Goal: Use online tool/utility: Utilize a website feature to perform a specific function

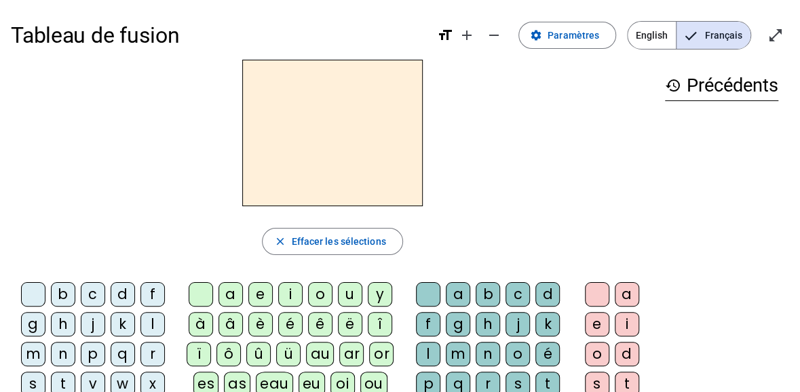
click at [147, 290] on div "f" at bounding box center [152, 294] width 24 height 24
click at [155, 324] on div "l" at bounding box center [152, 324] width 24 height 24
click at [146, 294] on div "f" at bounding box center [152, 294] width 24 height 24
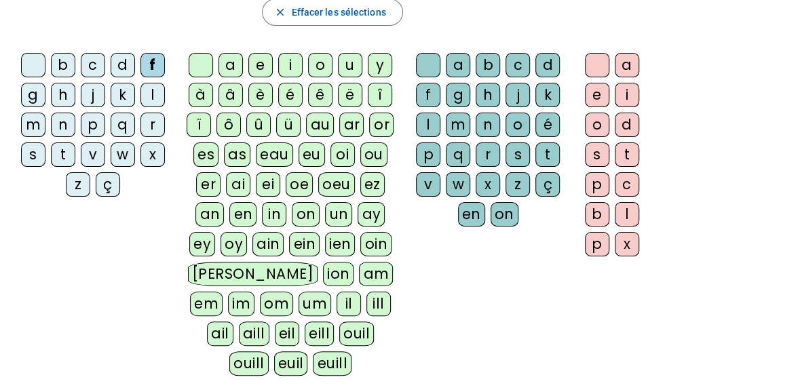
scroll to position [230, 0]
click at [423, 117] on div "l" at bounding box center [428, 124] width 24 height 24
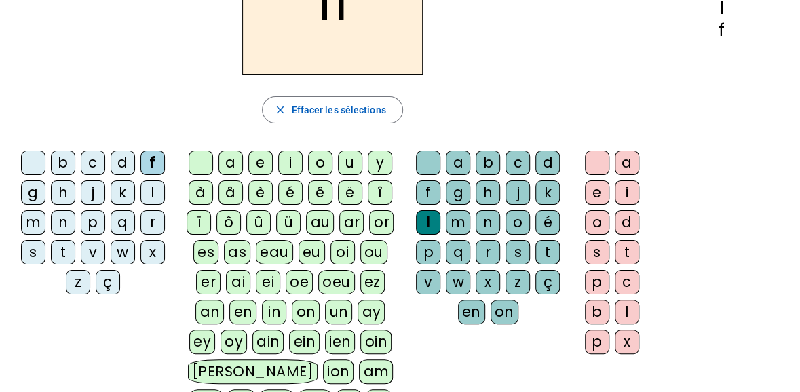
scroll to position [133, 0]
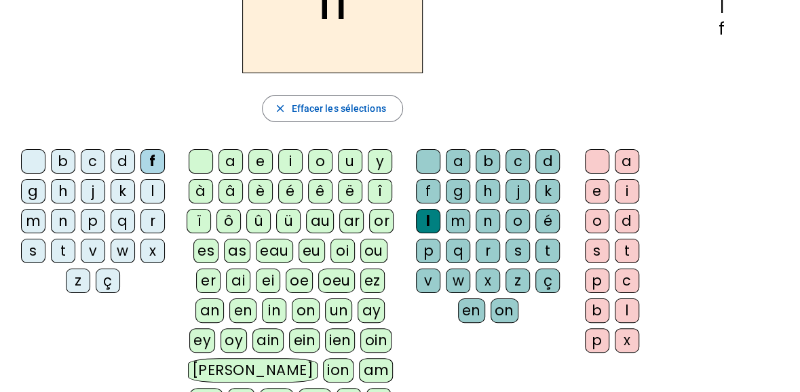
click at [307, 249] on div "eu" at bounding box center [311, 251] width 26 height 24
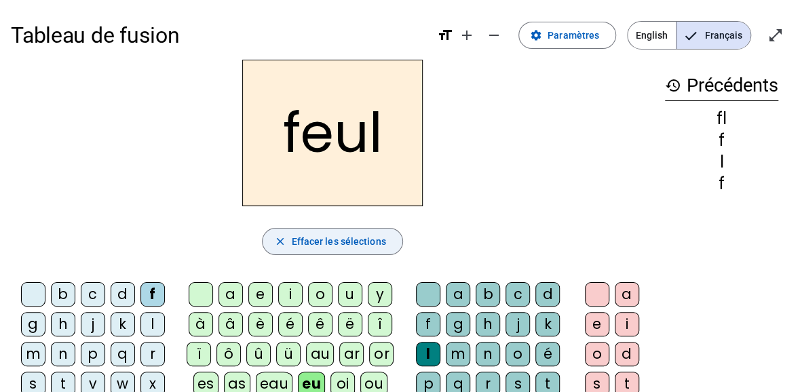
click at [330, 241] on span "Effacer les sélections" at bounding box center [338, 241] width 94 height 16
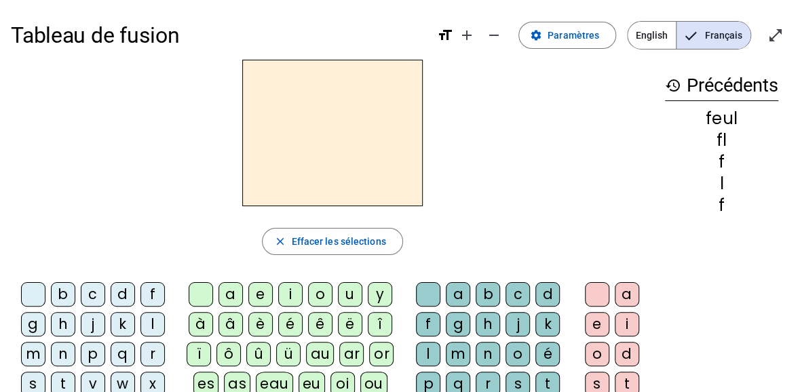
click at [144, 293] on div "f" at bounding box center [152, 294] width 24 height 24
click at [155, 313] on div "l" at bounding box center [152, 324] width 24 height 24
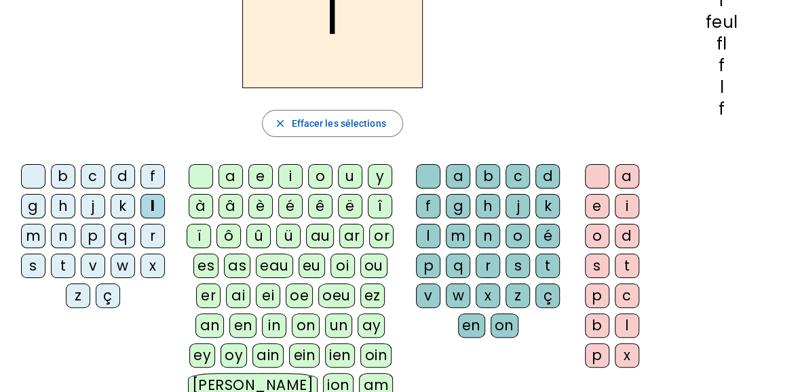
scroll to position [119, 0]
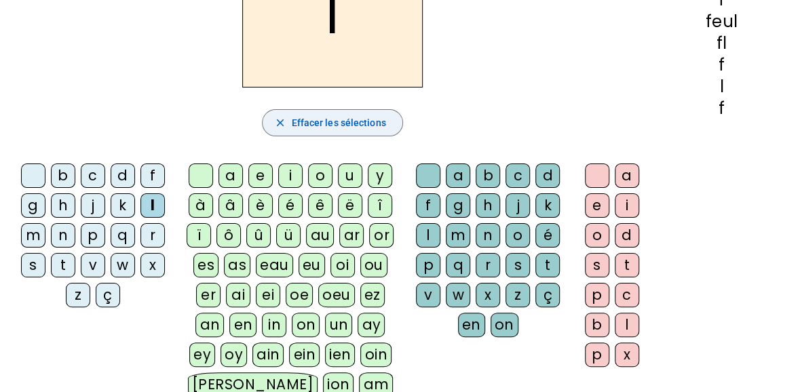
click at [375, 115] on span "Effacer les sélections" at bounding box center [338, 123] width 94 height 16
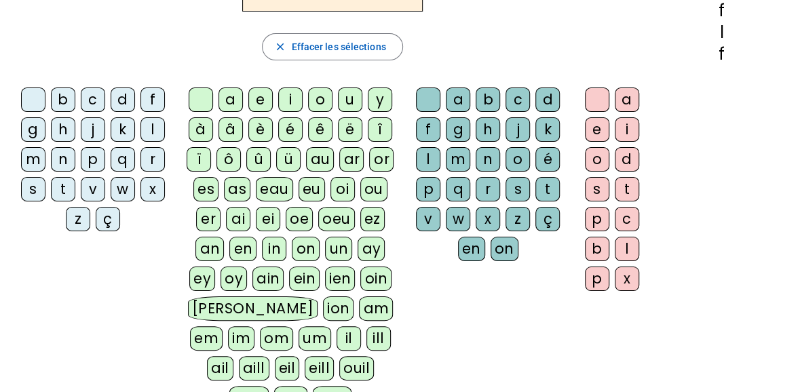
scroll to position [194, 0]
click at [151, 97] on div "f" at bounding box center [152, 100] width 24 height 24
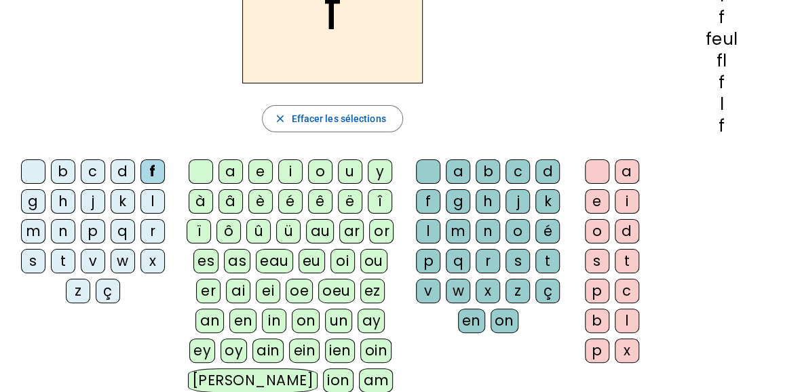
scroll to position [123, 0]
click at [426, 229] on div "l" at bounding box center [428, 230] width 24 height 24
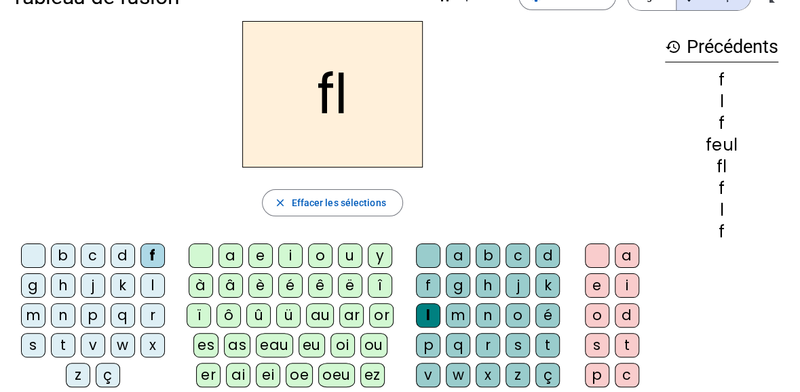
scroll to position [45, 0]
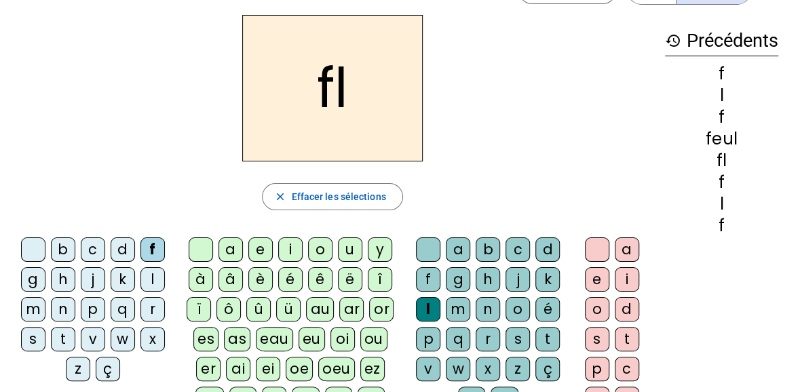
click at [309, 338] on div "eu" at bounding box center [311, 339] width 26 height 24
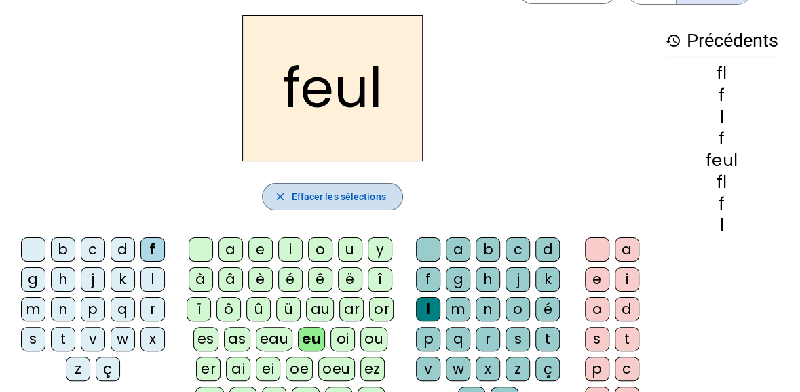
click at [347, 199] on span "Effacer les sélections" at bounding box center [338, 197] width 94 height 16
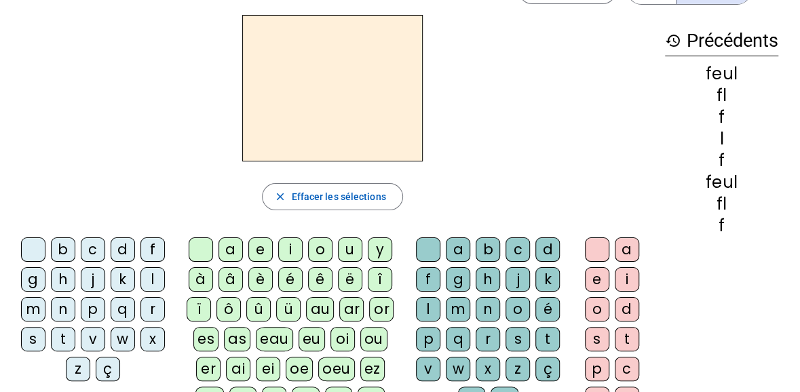
click at [151, 275] on div "l" at bounding box center [152, 279] width 24 height 24
click at [306, 340] on div "eu" at bounding box center [311, 339] width 26 height 24
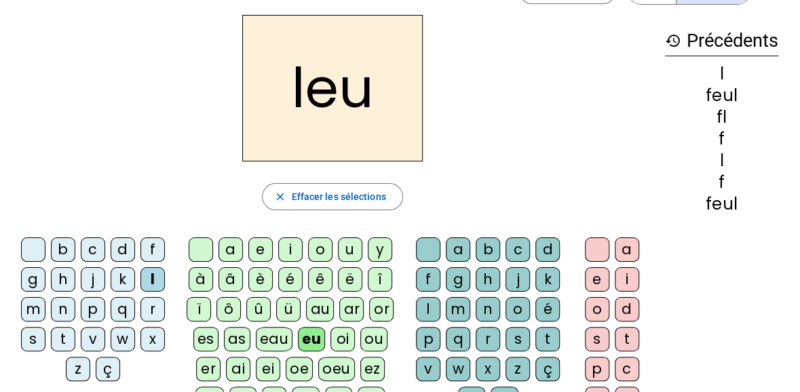
click at [488, 335] on div "r" at bounding box center [487, 339] width 24 height 24
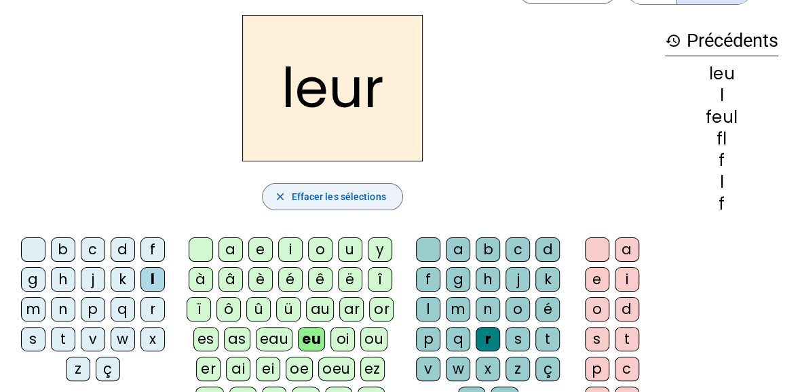
click at [365, 189] on span "Effacer les sélections" at bounding box center [338, 197] width 94 height 16
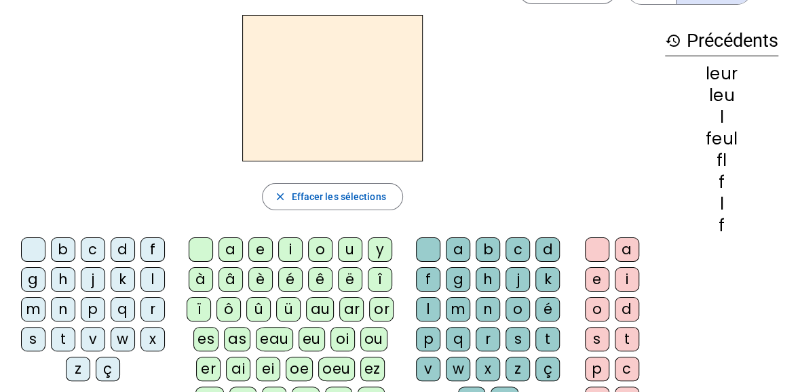
click at [87, 309] on div "p" at bounding box center [93, 309] width 24 height 24
click at [313, 340] on div "eu" at bounding box center [311, 339] width 26 height 24
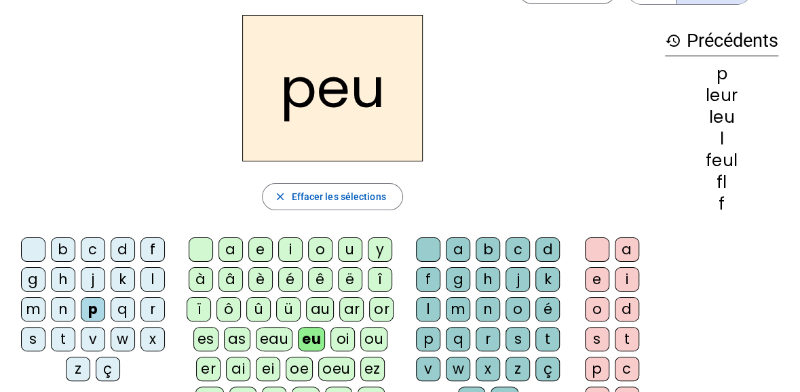
click at [488, 338] on div "r" at bounding box center [487, 339] width 24 height 24
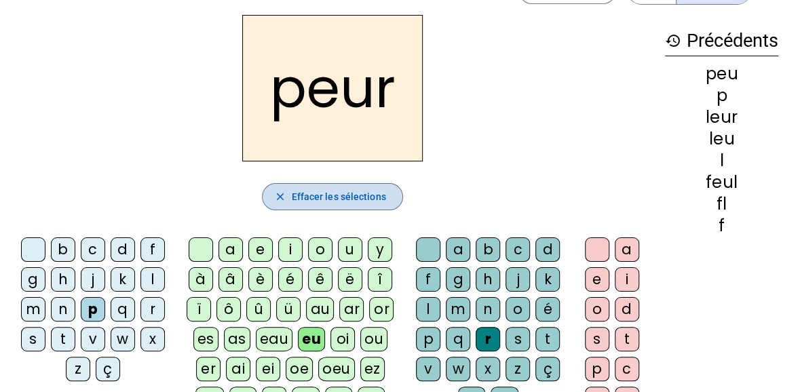
click at [330, 193] on span "Effacer les sélections" at bounding box center [338, 197] width 94 height 16
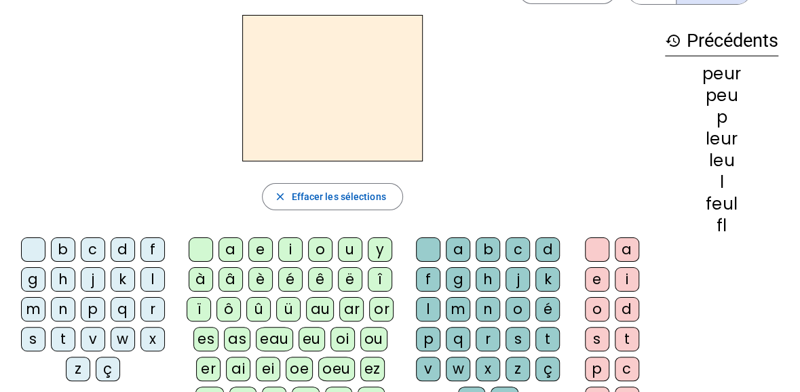
click at [93, 311] on div "p" at bounding box center [93, 309] width 24 height 24
click at [233, 250] on div "a" at bounding box center [230, 249] width 24 height 24
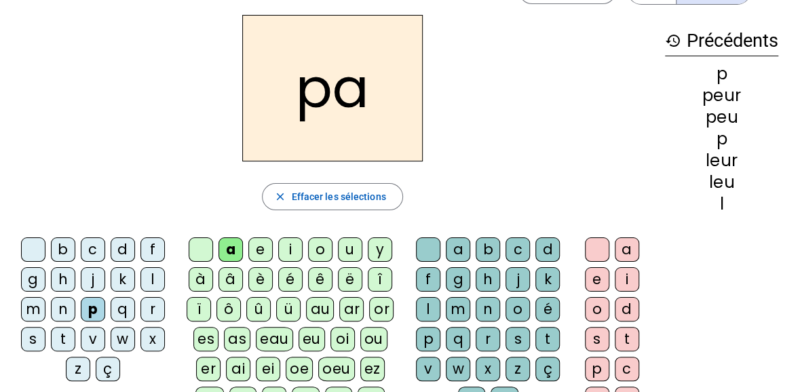
click at [484, 336] on div "r" at bounding box center [487, 339] width 24 height 24
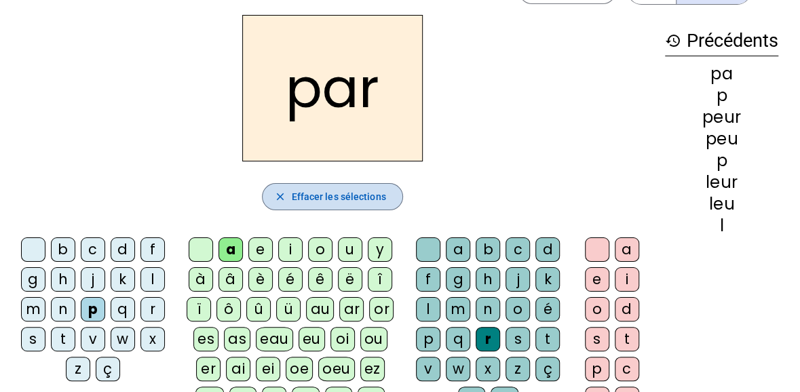
click at [347, 197] on span "Effacer les sélections" at bounding box center [338, 197] width 94 height 16
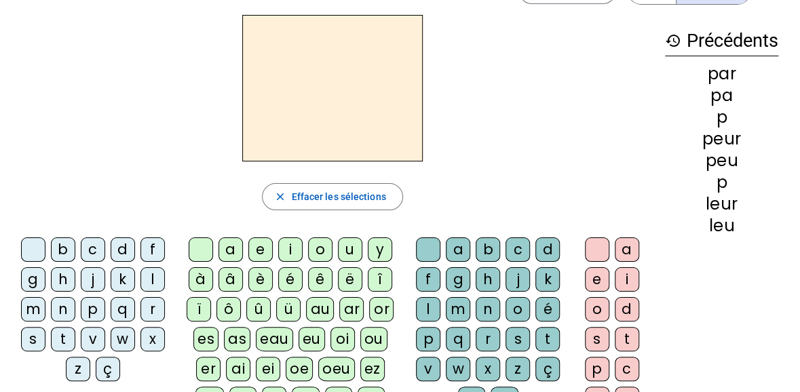
click at [94, 252] on div "c" at bounding box center [93, 249] width 24 height 24
click at [229, 256] on div "a" at bounding box center [230, 249] width 24 height 24
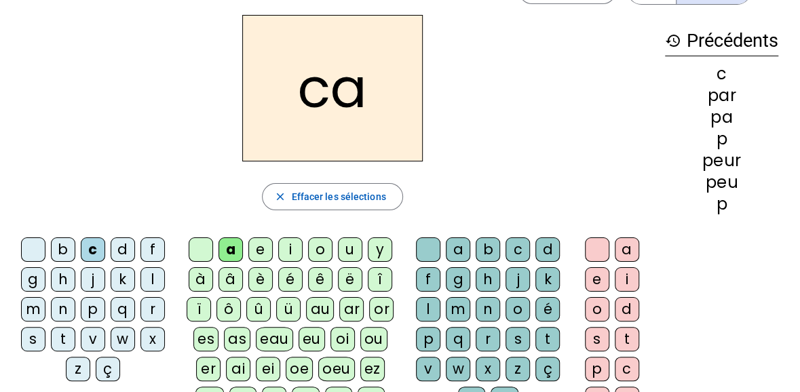
click at [478, 337] on div "r" at bounding box center [487, 339] width 24 height 24
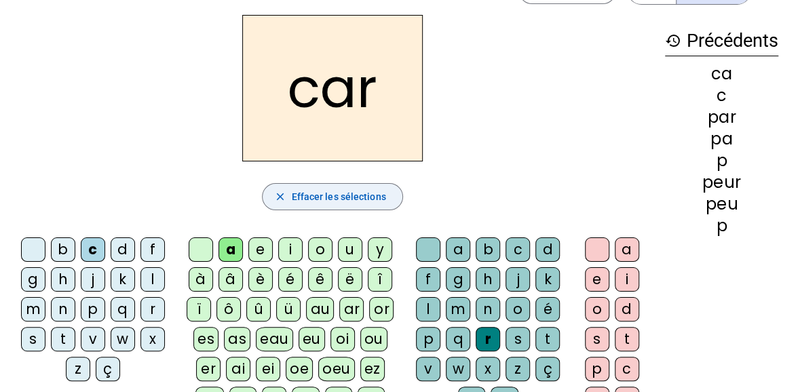
click at [373, 203] on span "Effacer les sélections" at bounding box center [338, 197] width 94 height 16
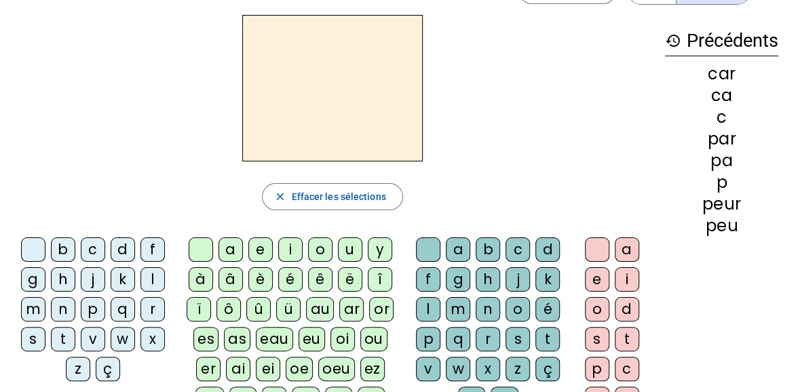
click at [62, 247] on div "b" at bounding box center [63, 249] width 24 height 24
click at [227, 252] on div "a" at bounding box center [230, 249] width 24 height 24
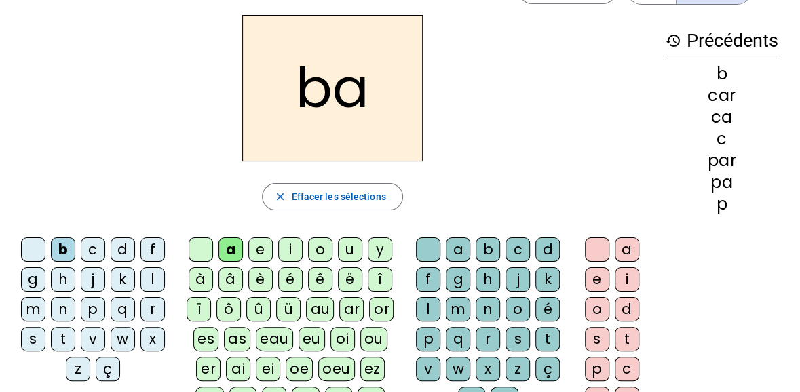
click at [486, 333] on div "r" at bounding box center [487, 339] width 24 height 24
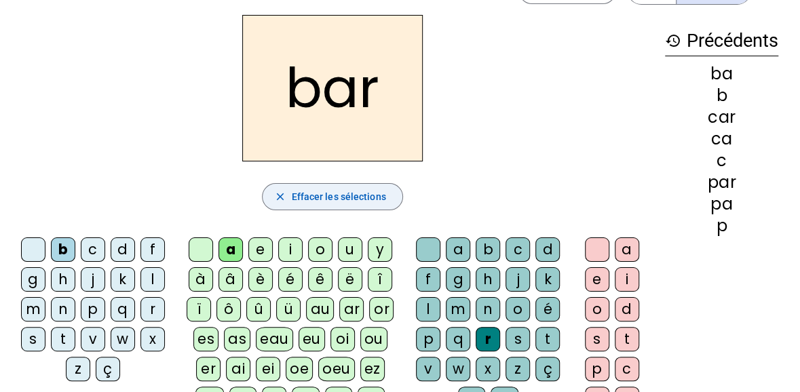
click at [337, 195] on span "Effacer les sélections" at bounding box center [338, 197] width 94 height 16
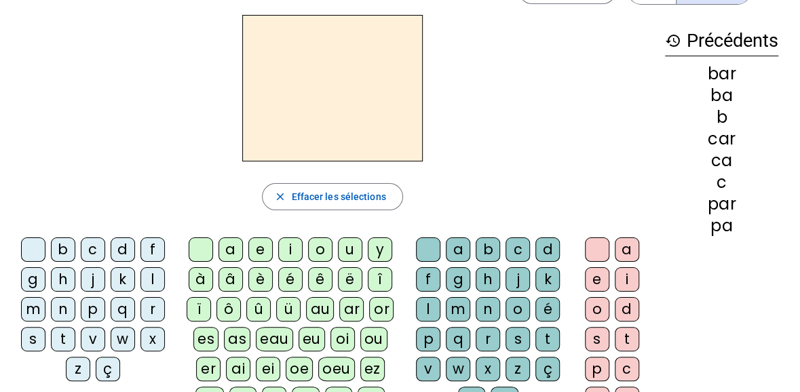
click at [64, 337] on div "t" at bounding box center [63, 339] width 24 height 24
click at [238, 242] on div "a" at bounding box center [230, 249] width 24 height 24
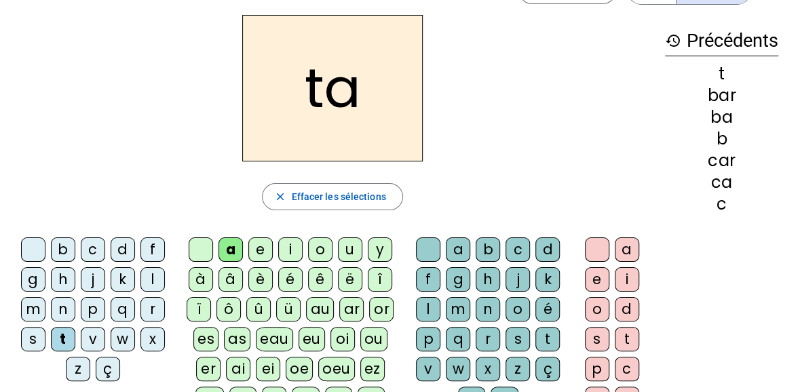
click at [491, 329] on div "r" at bounding box center [487, 339] width 24 height 24
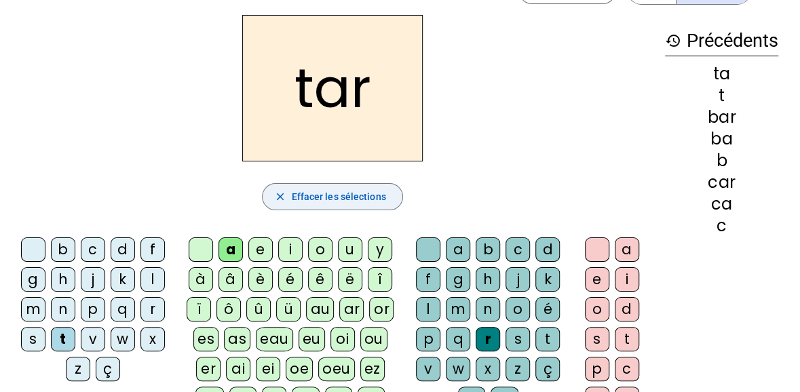
click at [376, 182] on span "button" at bounding box center [331, 196] width 139 height 33
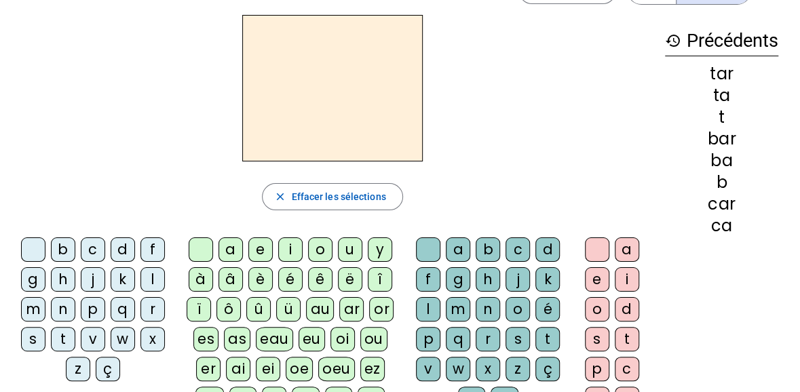
click at [95, 314] on div "p" at bounding box center [93, 309] width 24 height 24
click at [354, 245] on div "u" at bounding box center [350, 249] width 24 height 24
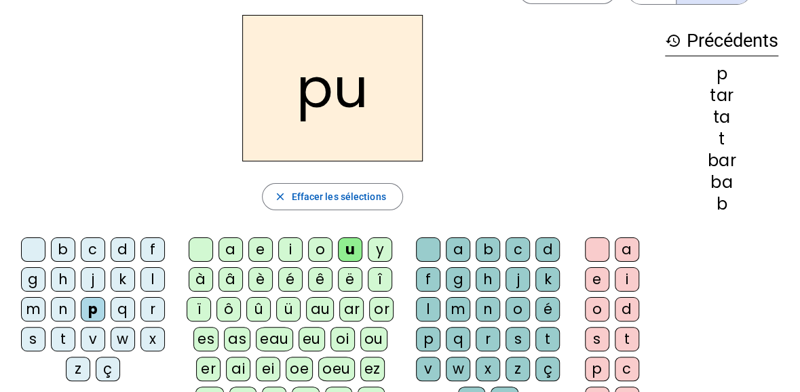
click at [496, 333] on div "r" at bounding box center [487, 339] width 24 height 24
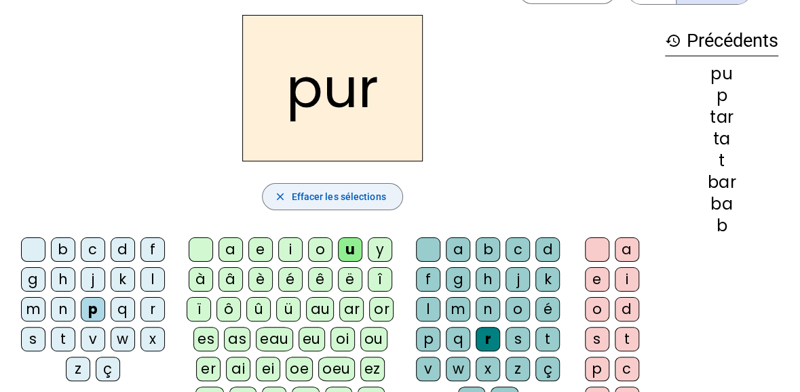
click at [357, 195] on span "Effacer les sélections" at bounding box center [338, 197] width 94 height 16
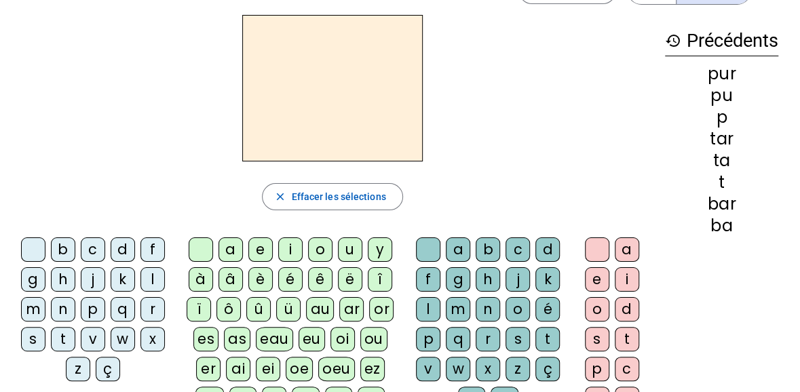
click at [121, 249] on div "d" at bounding box center [123, 249] width 24 height 24
click at [351, 246] on div "u" at bounding box center [350, 249] width 24 height 24
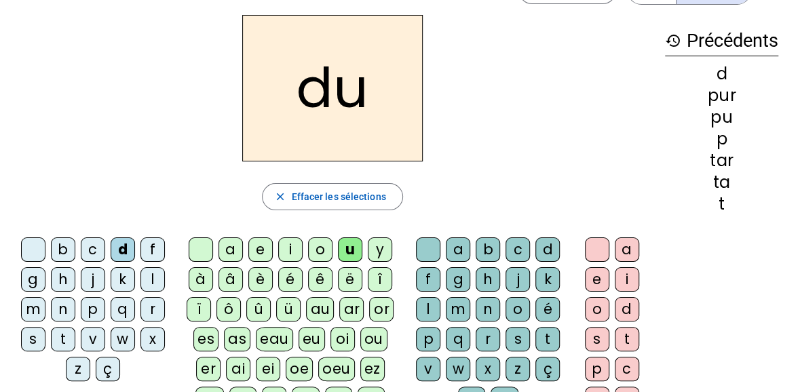
click at [483, 329] on div "r" at bounding box center [487, 339] width 24 height 24
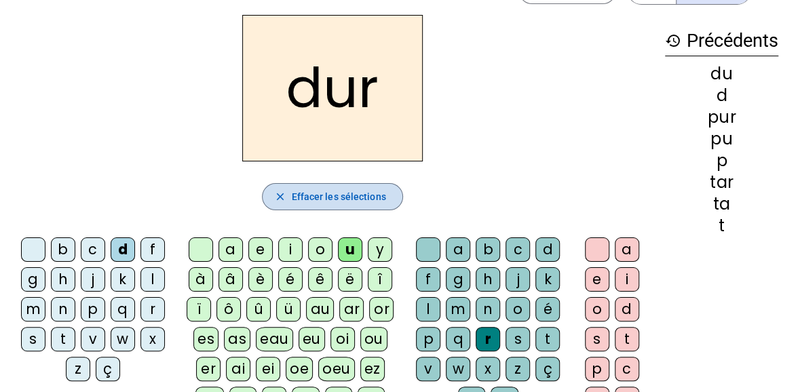
click at [354, 196] on span "Effacer les sélections" at bounding box center [338, 197] width 94 height 16
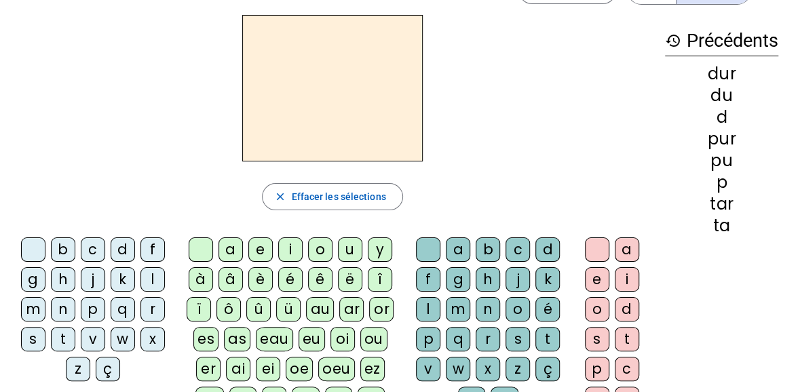
click at [23, 340] on div "s" at bounding box center [33, 339] width 24 height 24
click at [351, 254] on div "u" at bounding box center [350, 249] width 24 height 24
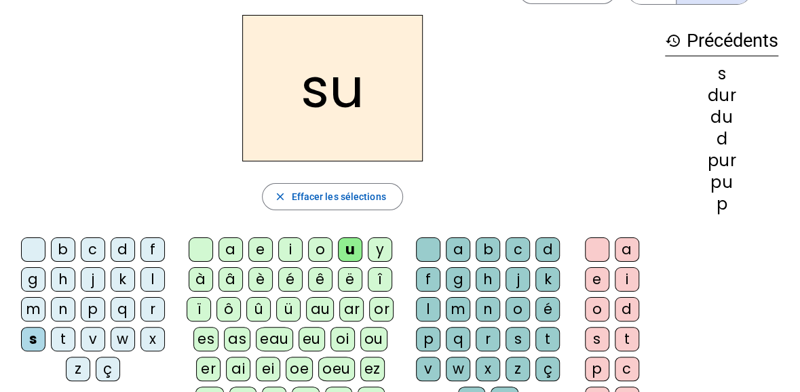
click at [486, 337] on div "r" at bounding box center [487, 339] width 24 height 24
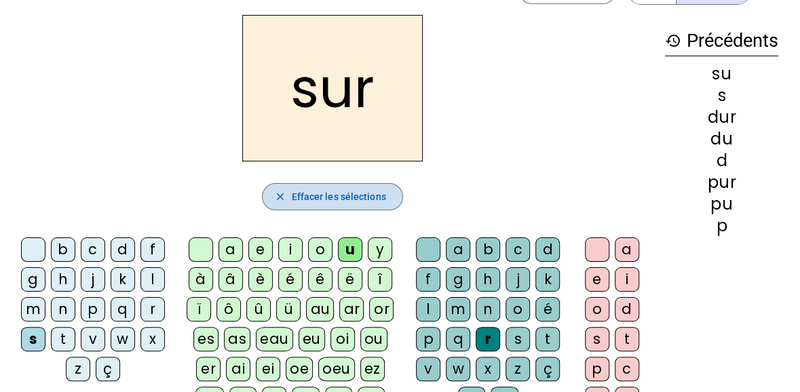
click at [363, 197] on span "Effacer les sélections" at bounding box center [338, 197] width 94 height 16
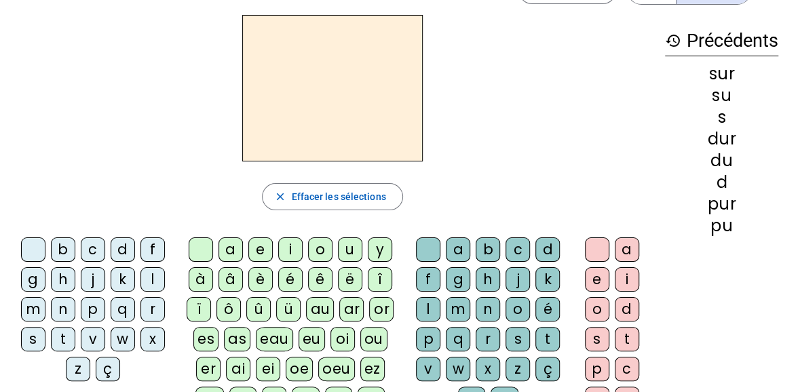
click at [34, 305] on div "m" at bounding box center [33, 309] width 24 height 24
click at [347, 237] on div "u" at bounding box center [350, 249] width 24 height 24
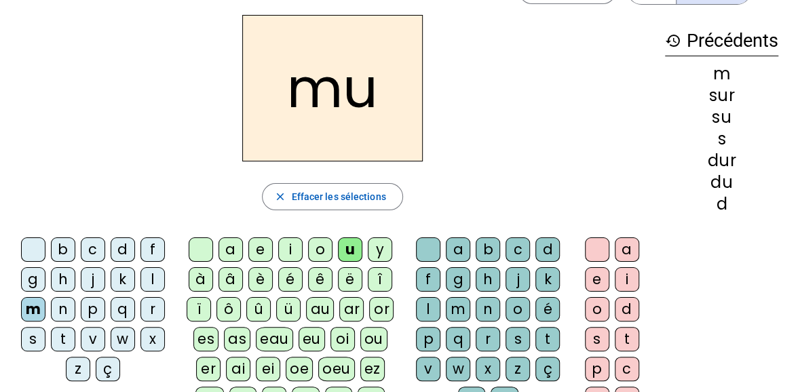
click at [488, 332] on div "r" at bounding box center [487, 339] width 24 height 24
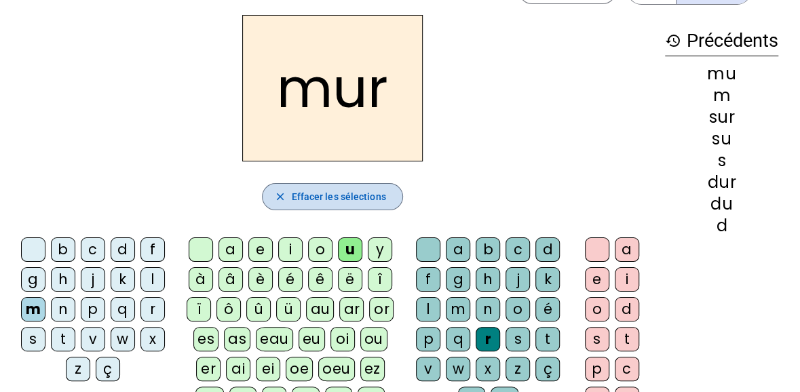
click at [350, 196] on span "Effacer les sélections" at bounding box center [338, 197] width 94 height 16
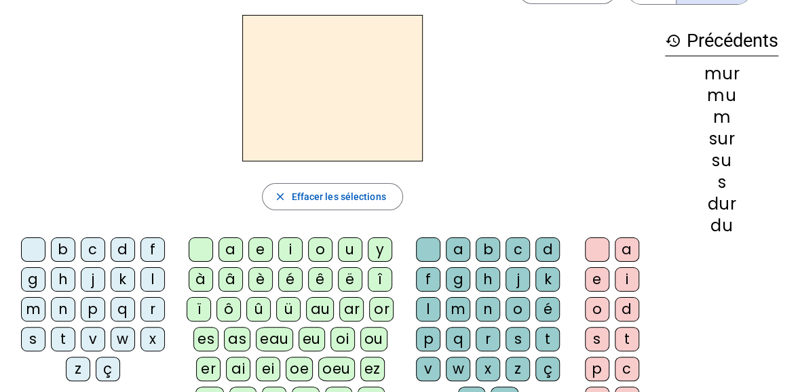
click at [118, 280] on div "k" at bounding box center [123, 279] width 24 height 24
click at [346, 246] on div "u" at bounding box center [350, 249] width 24 height 24
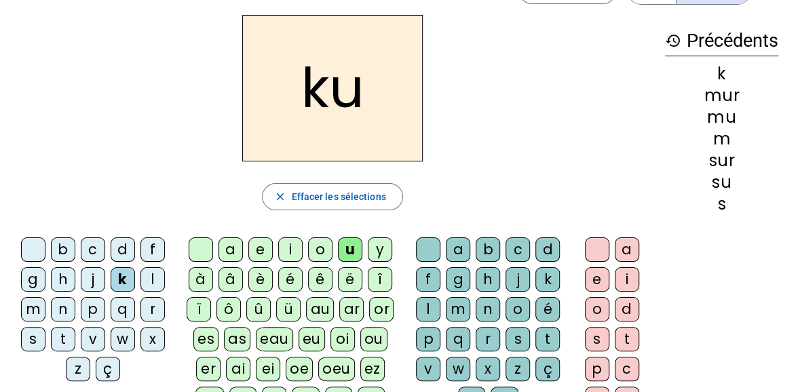
click at [487, 334] on div "r" at bounding box center [487, 339] width 24 height 24
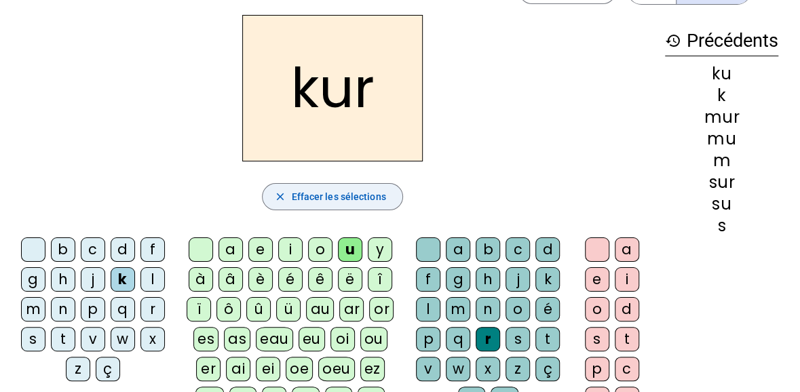
click at [352, 197] on span "Effacer les sélections" at bounding box center [338, 197] width 94 height 16
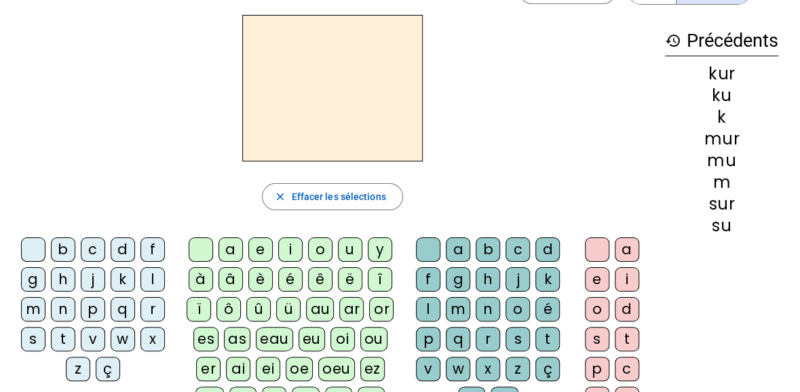
click at [119, 247] on div "d" at bounding box center [123, 249] width 24 height 24
click at [345, 248] on div "u" at bounding box center [350, 249] width 24 height 24
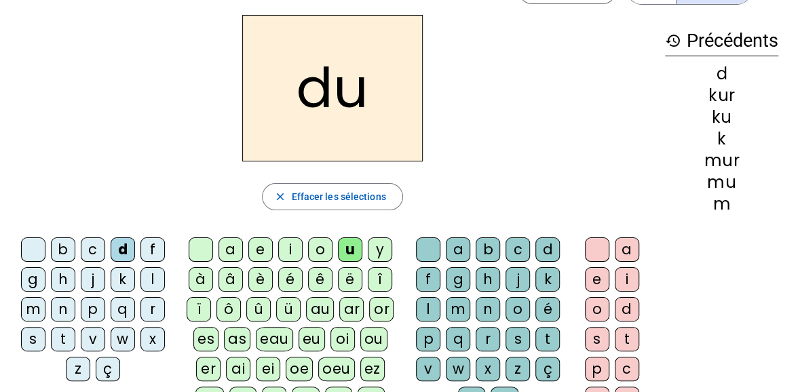
click at [486, 333] on div "r" at bounding box center [487, 339] width 24 height 24
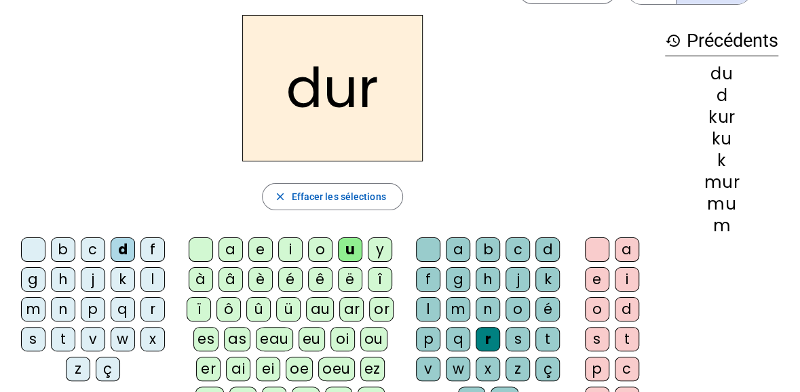
click at [594, 276] on div "e" at bounding box center [597, 279] width 24 height 24
